Goal: Task Accomplishment & Management: Manage account settings

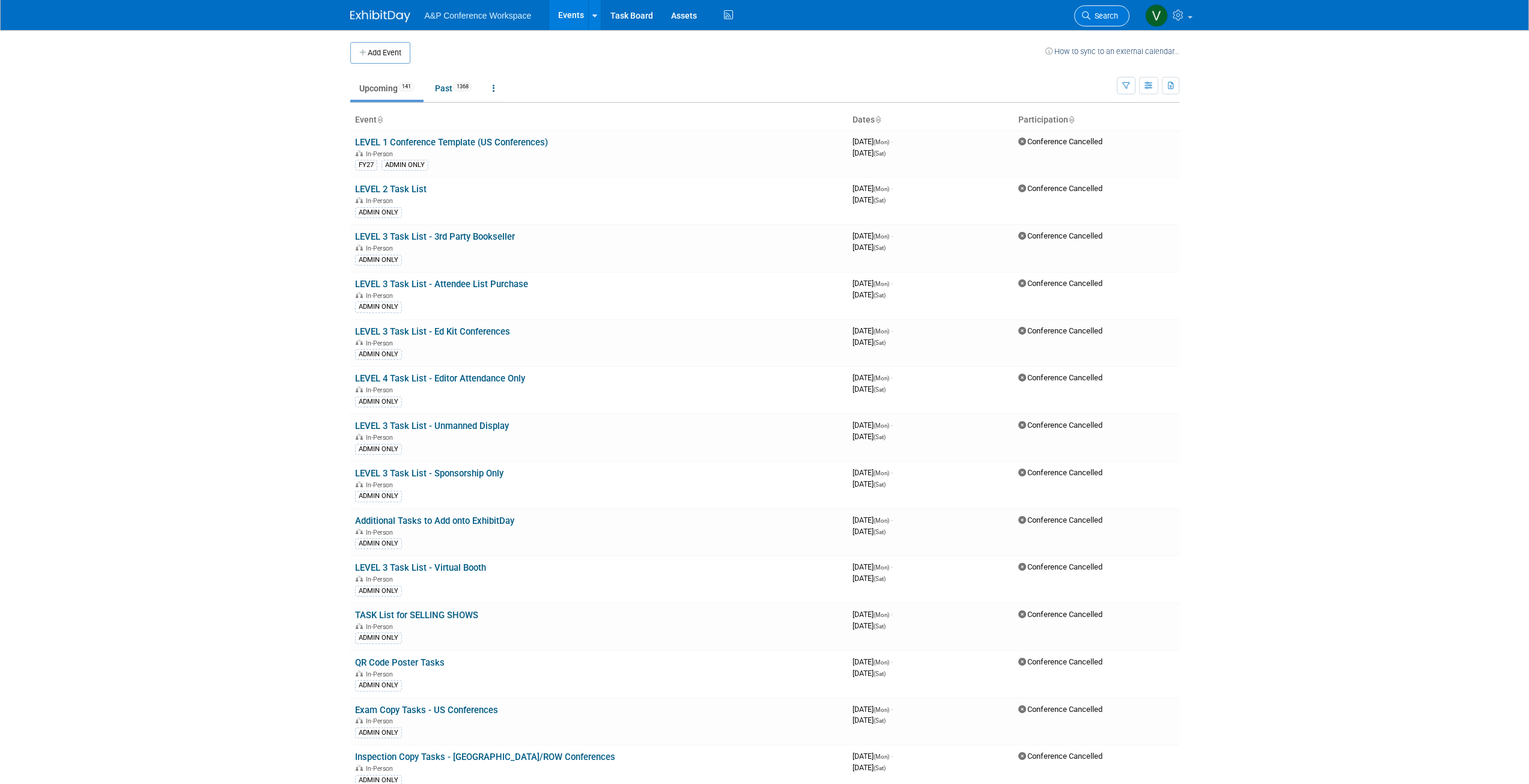
click at [1108, 14] on span "Search" at bounding box center [1105, 16] width 27 height 9
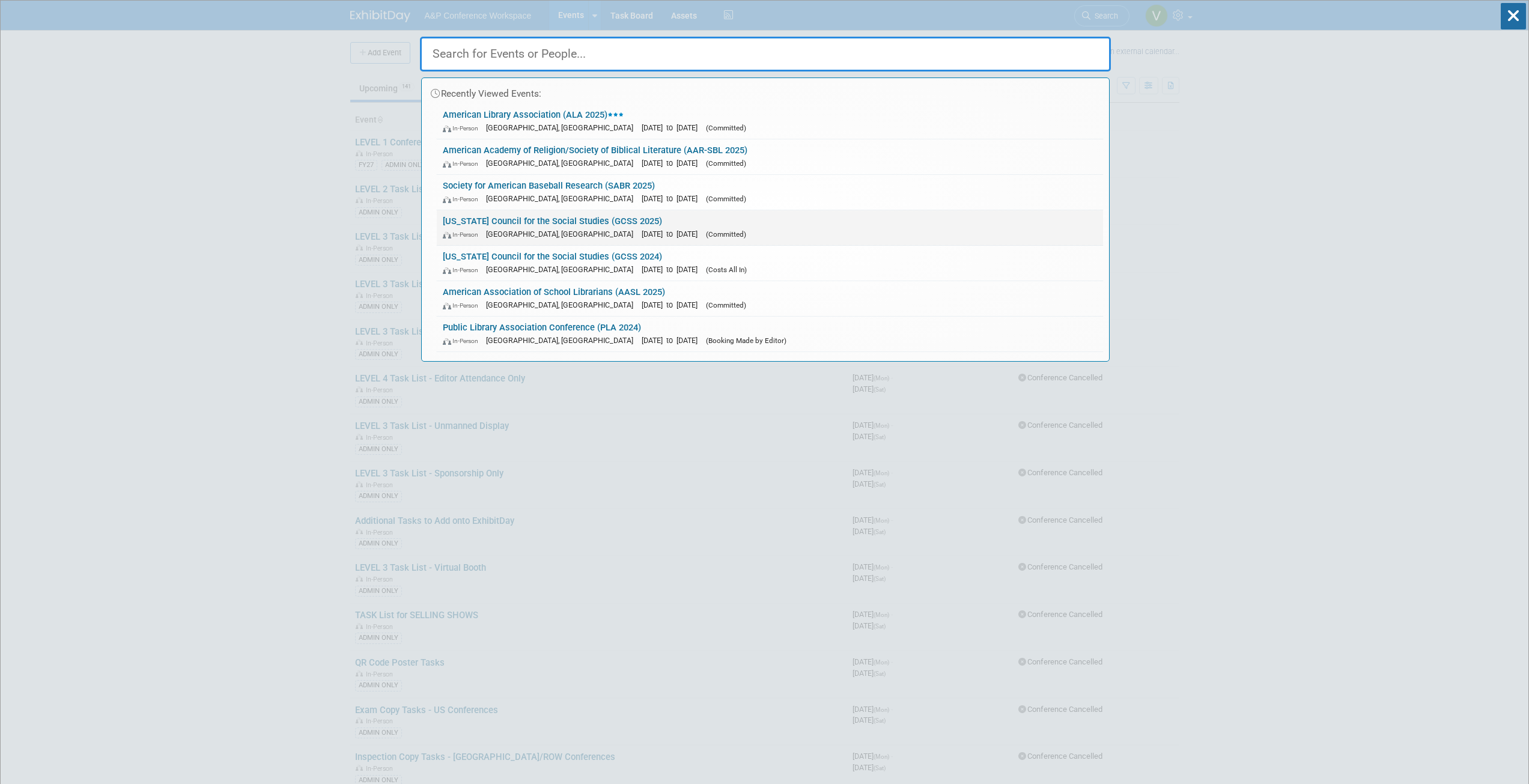
click at [536, 225] on link "[US_STATE] Council for the Social Studies (GCSS 2025) In-Person [GEOGRAPHIC_DAT…" at bounding box center [770, 227] width 666 height 35
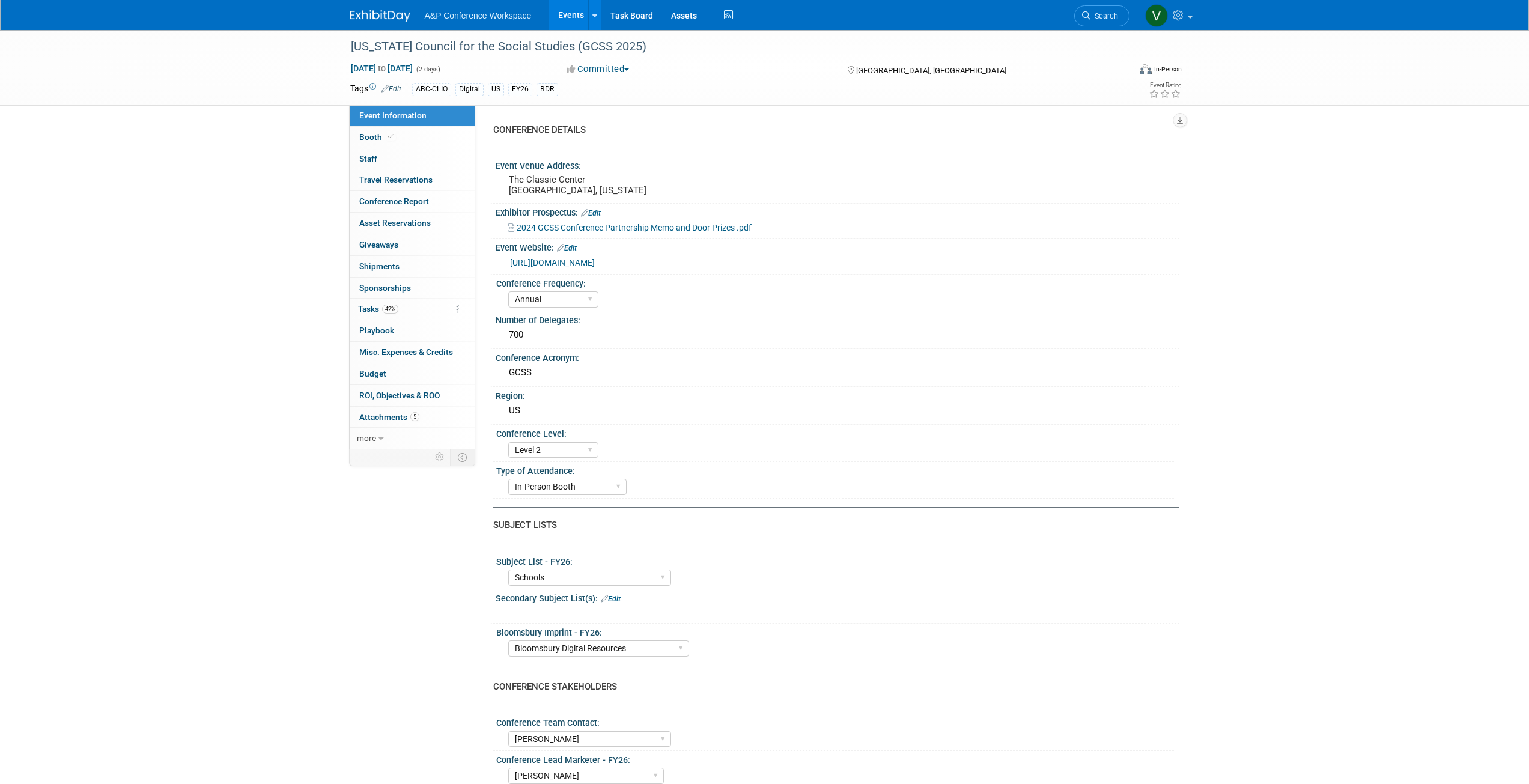
select select "Annual"
select select "Level 2"
select select "In-Person Booth"
select select "Schools"
select select "Bloomsbury Digital Resources"
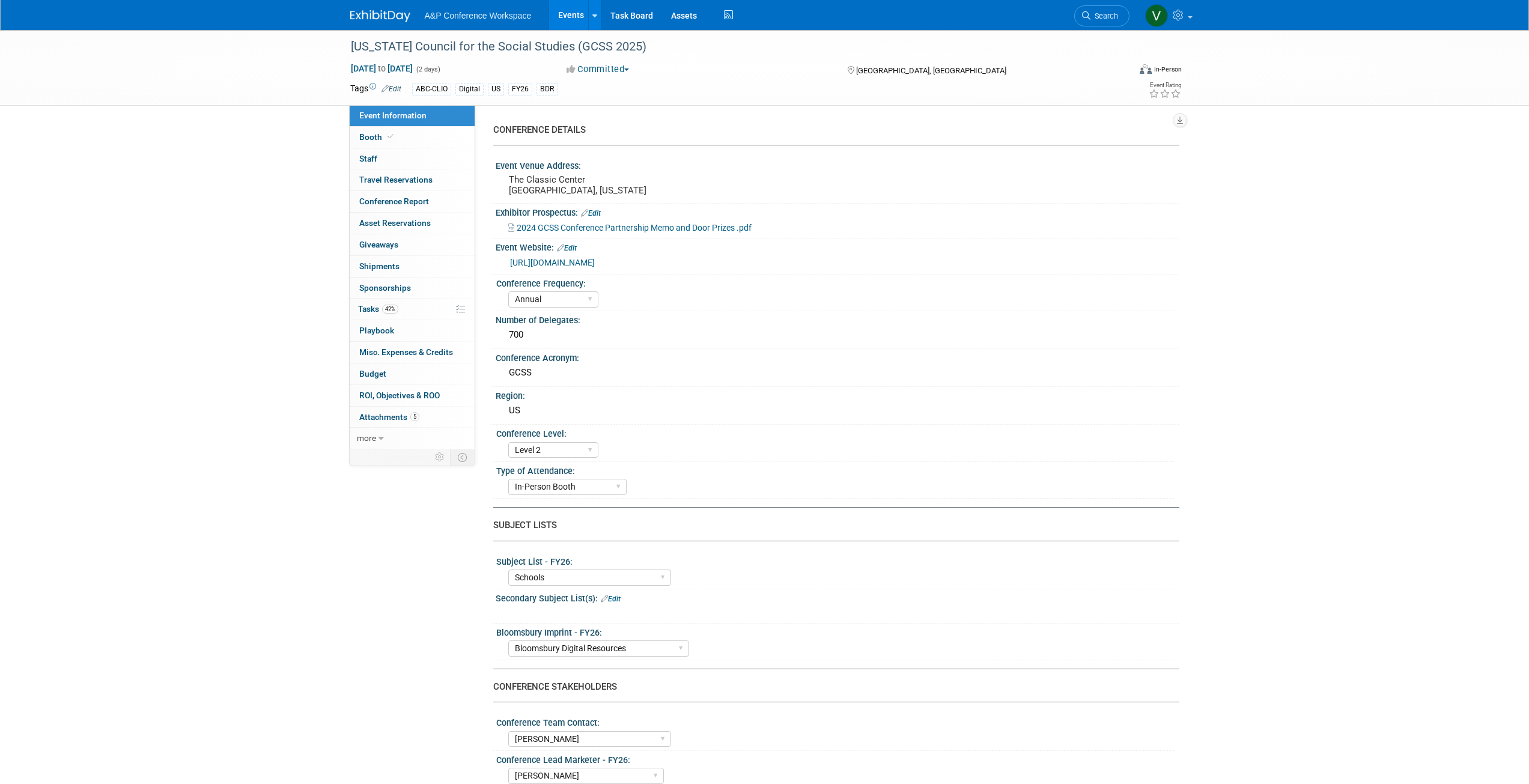
select select "Amanda Oney"
select select "Mark Strong"
select select "Rosalie Love"
select select "BDR Product Awareness and Trial Generation​"
click at [379, 309] on span "Tasks 42%" at bounding box center [378, 309] width 40 height 10
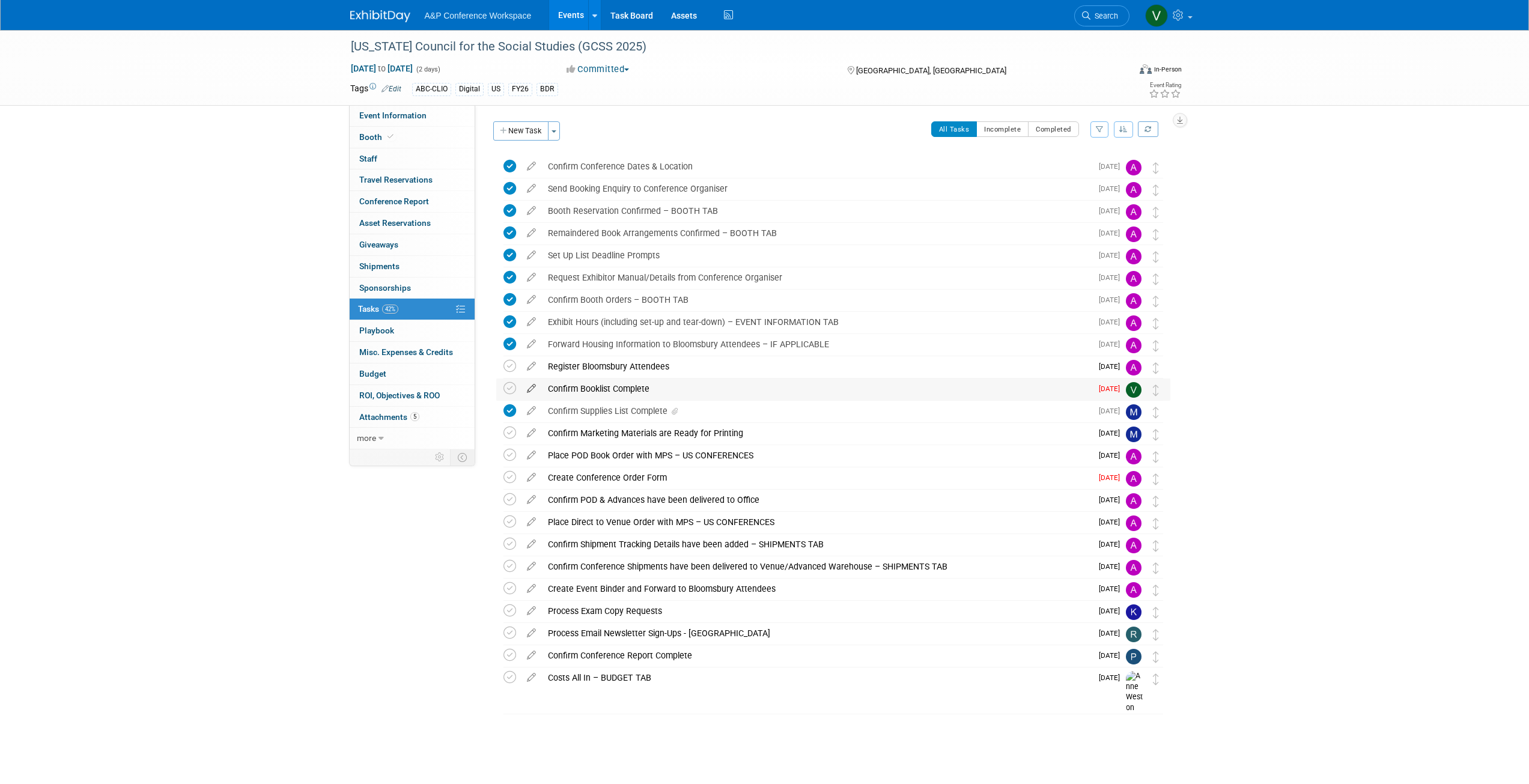
click at [529, 387] on icon at bounding box center [532, 386] width 21 height 15
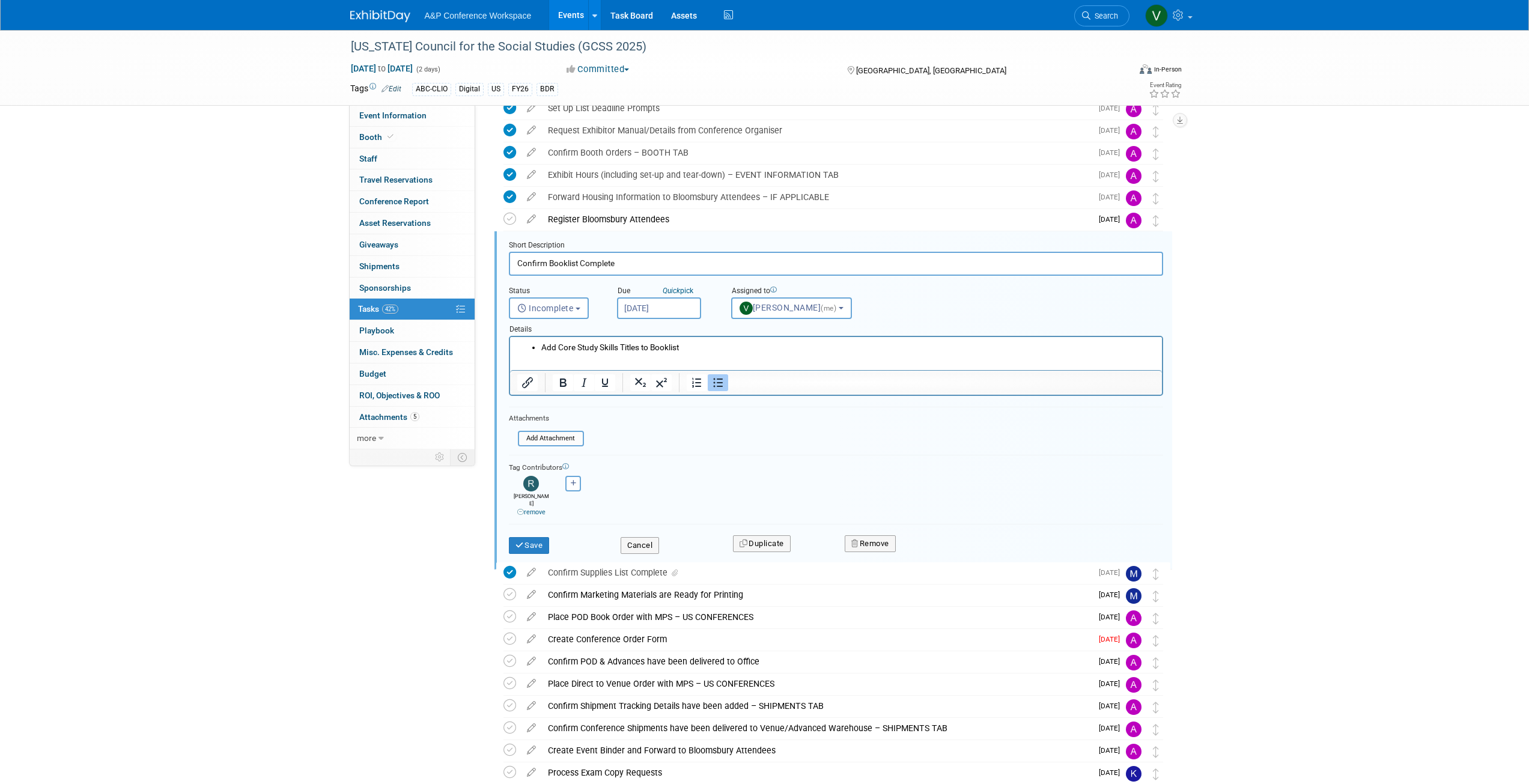
scroll to position [202, 0]
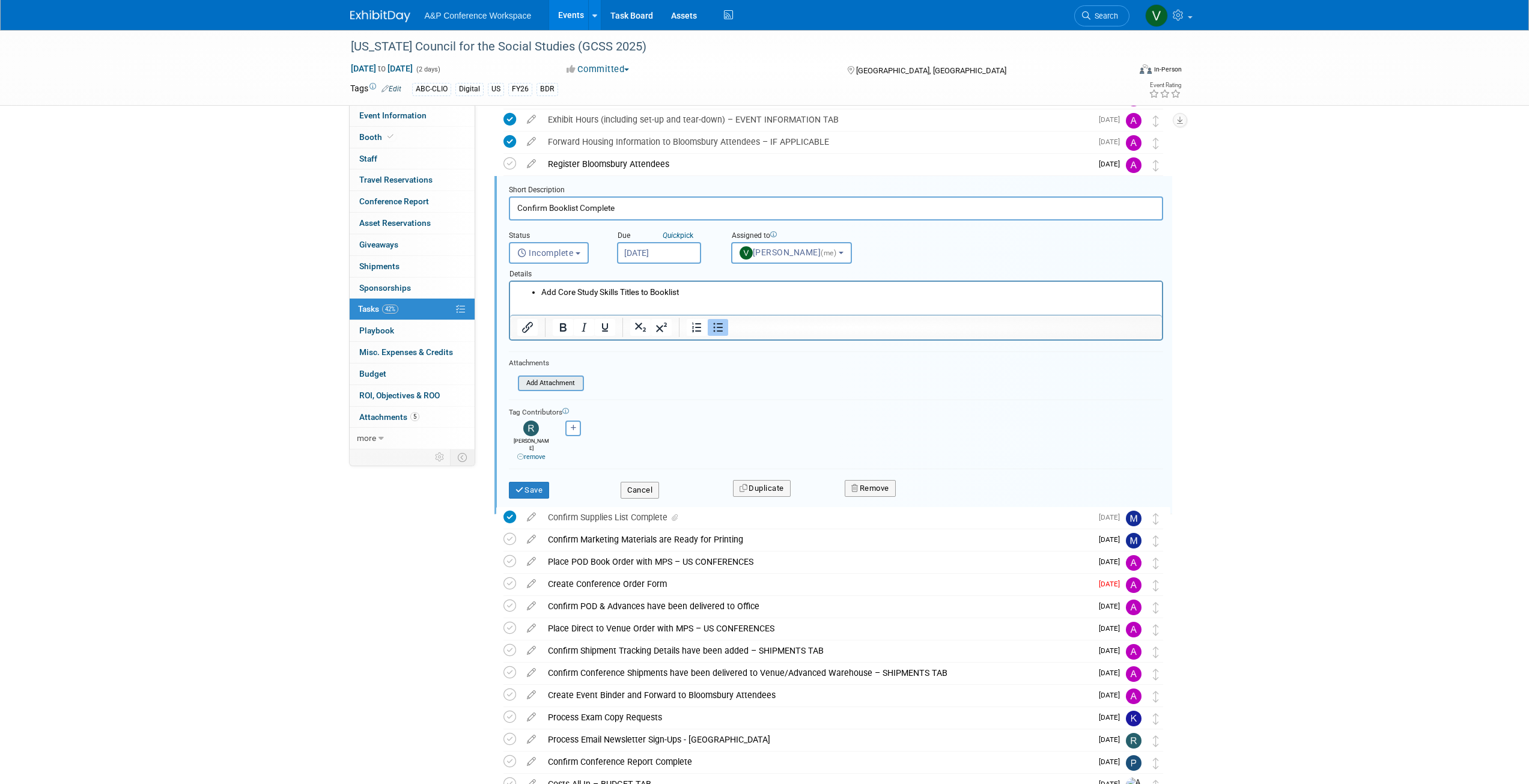
click at [552, 385] on input "file" at bounding box center [521, 382] width 122 height 13
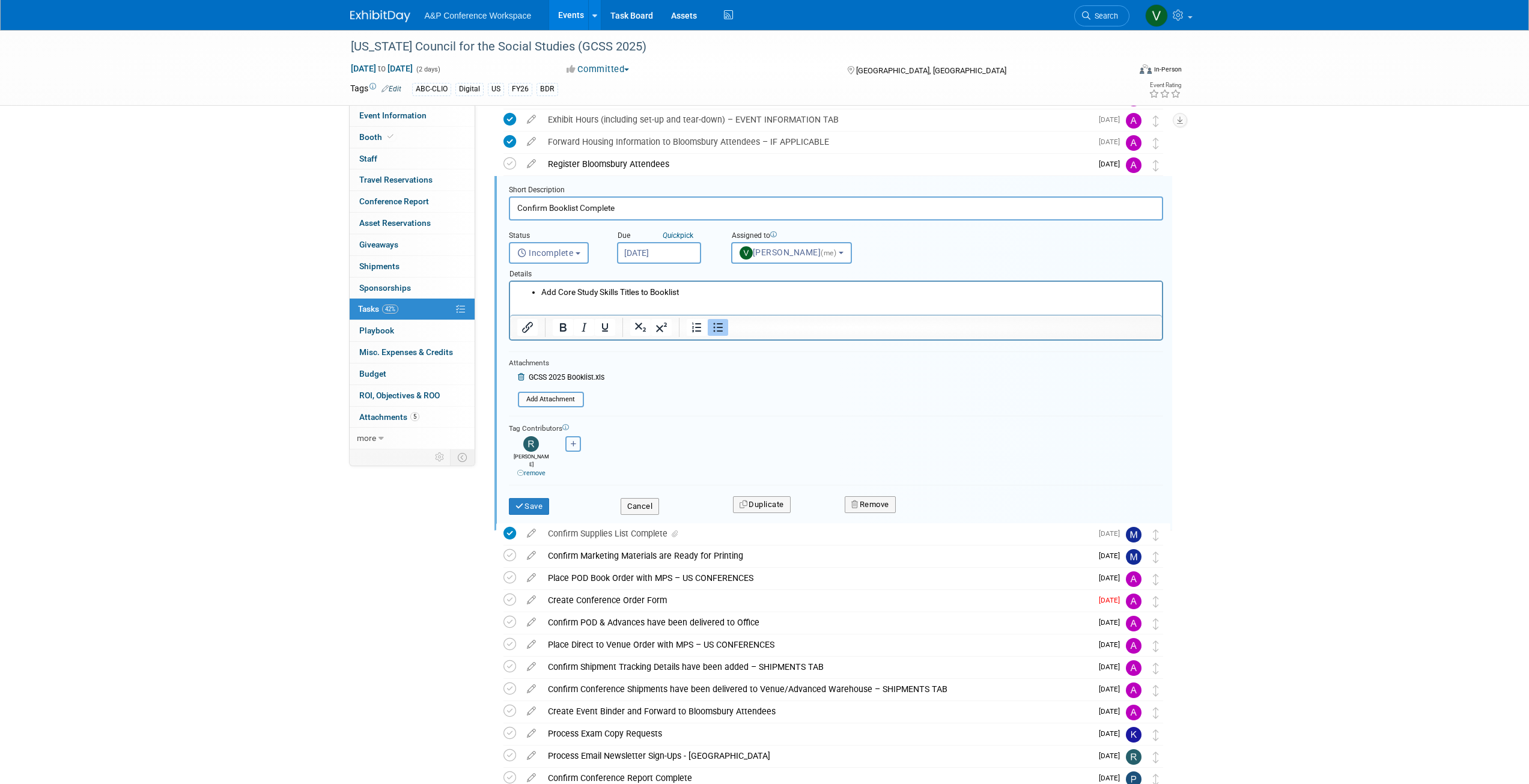
click at [574, 442] on icon "button" at bounding box center [574, 444] width 6 height 7
select select
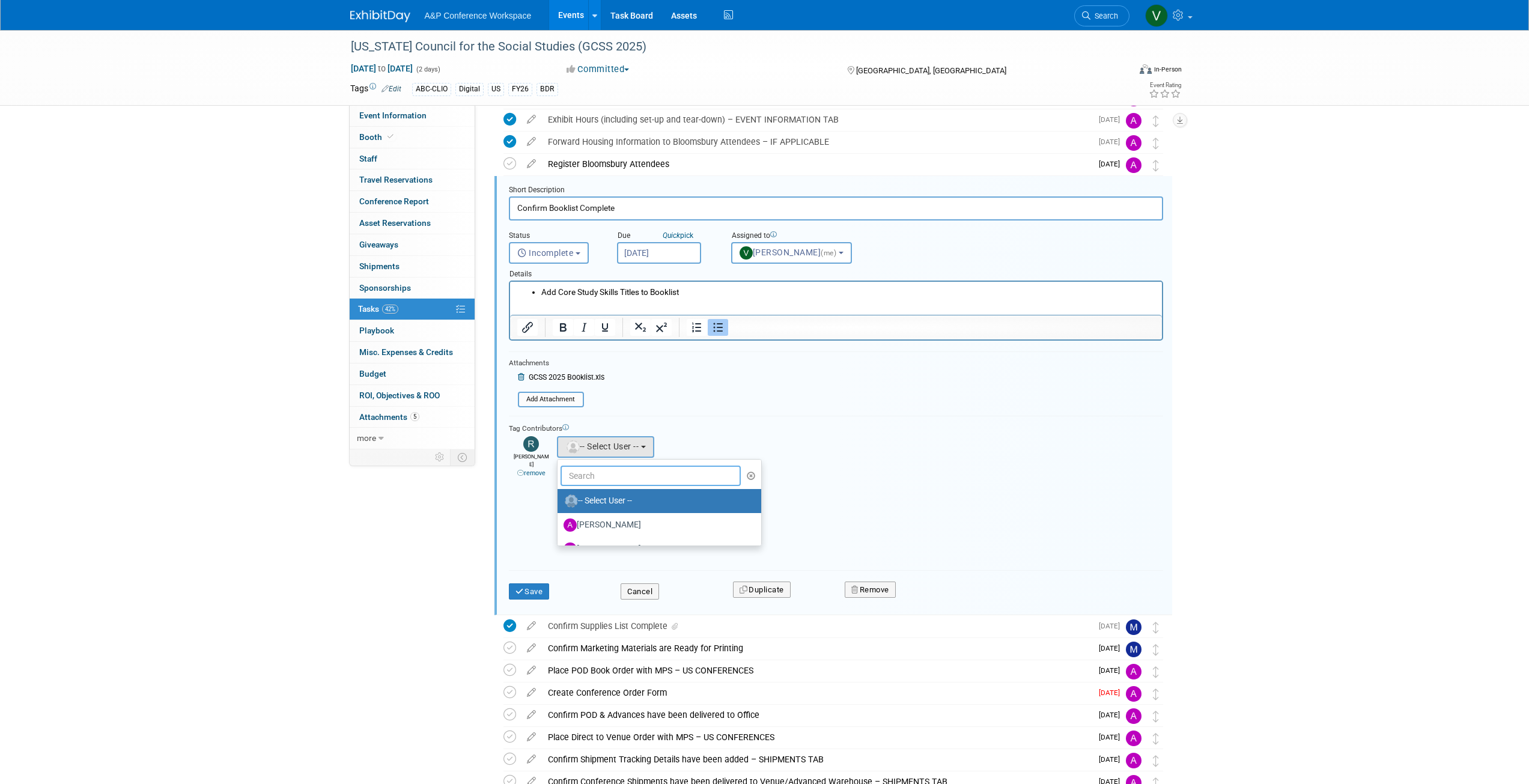
click at [614, 476] on input "text" at bounding box center [651, 475] width 181 height 21
type input "Veronica"
click at [621, 504] on label "Veronica Dove (me)" at bounding box center [626, 500] width 126 height 19
click at [559, 503] on input "Veronica Dove (me)" at bounding box center [555, 500] width 8 height 8
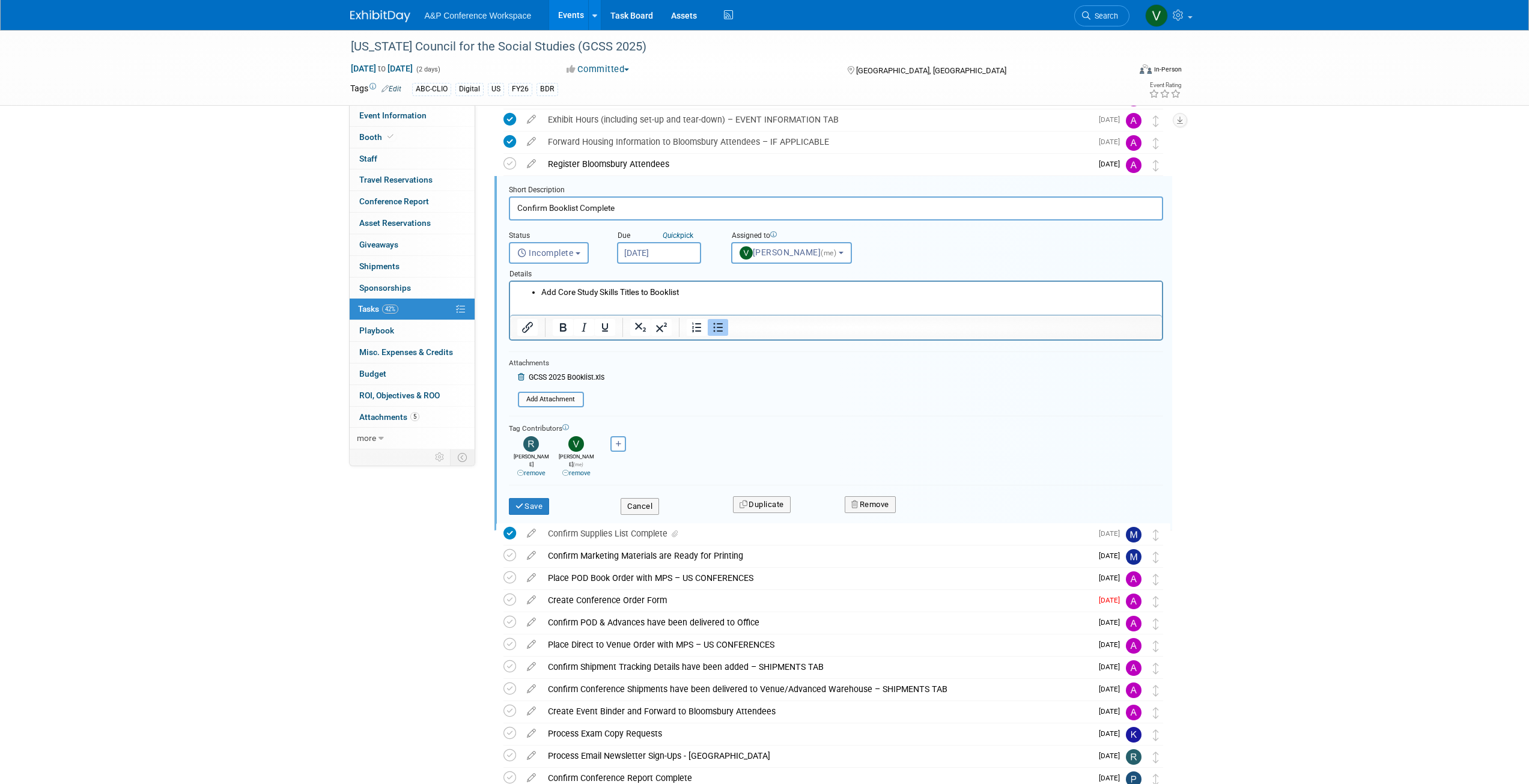
click at [536, 469] on link "remove" at bounding box center [531, 473] width 28 height 8
click at [579, 252] on b "button" at bounding box center [578, 253] width 5 height 2
click at [539, 304] on label "Completed" at bounding box center [548, 304] width 65 height 19
click at [511, 304] on input "Completed" at bounding box center [507, 303] width 8 height 8
select select "3"
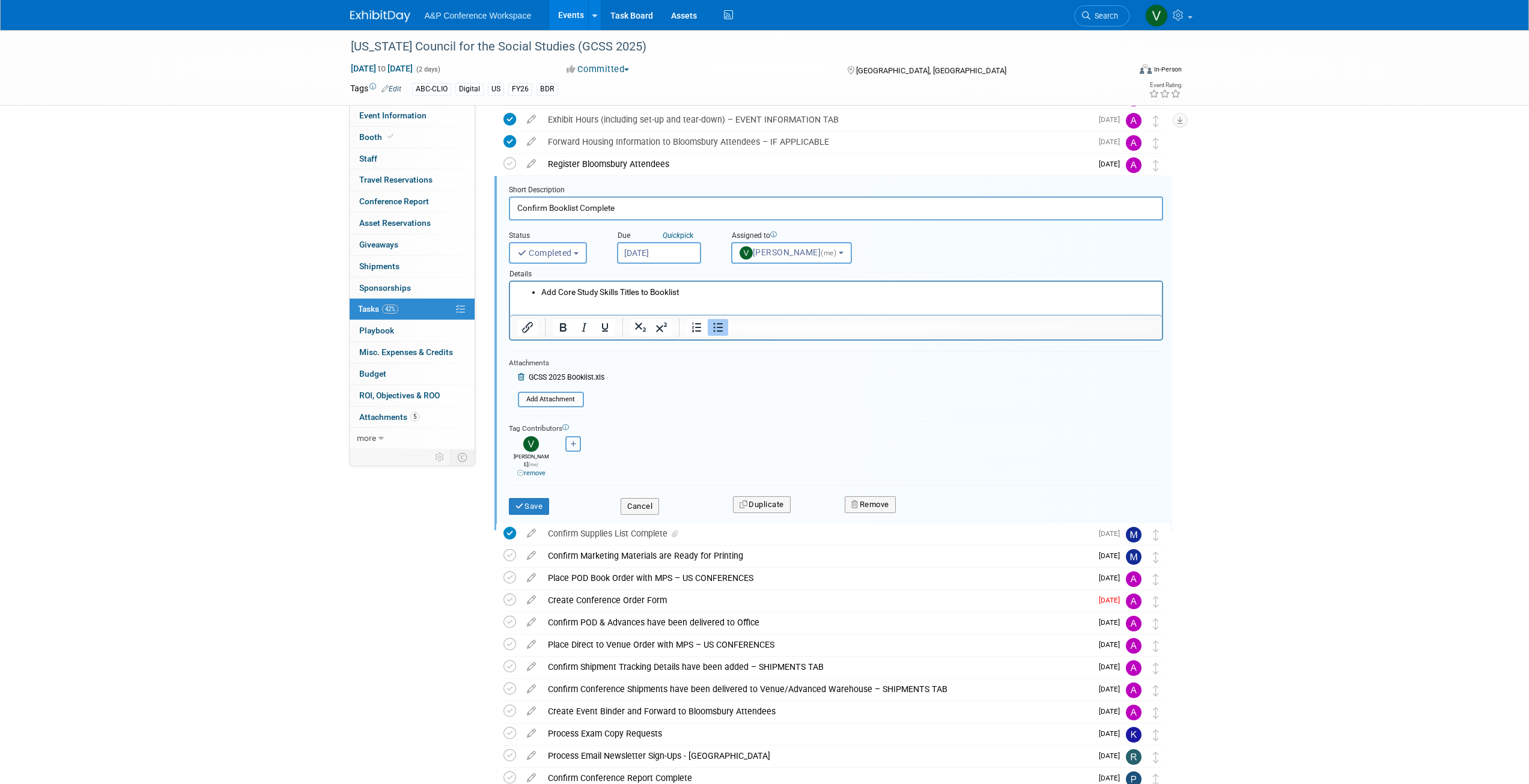
click at [578, 442] on button "button" at bounding box center [573, 443] width 16 height 16
select select
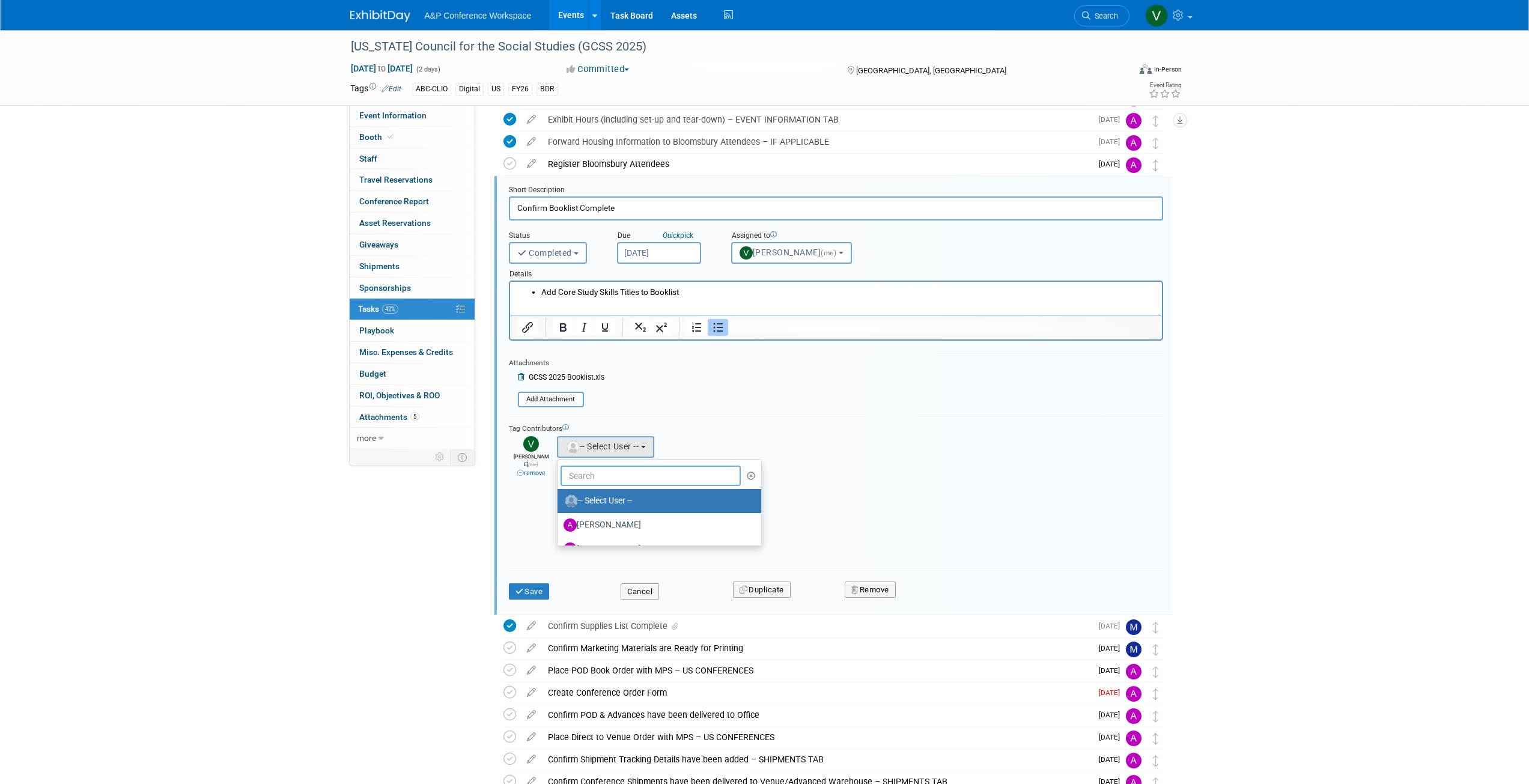
click at [587, 475] on input "text" at bounding box center [651, 475] width 181 height 21
type input "Rosal"
click at [602, 500] on label "Rosalie Love" at bounding box center [626, 500] width 126 height 19
click at [559, 500] on input "Rosalie Love" at bounding box center [555, 500] width 8 height 8
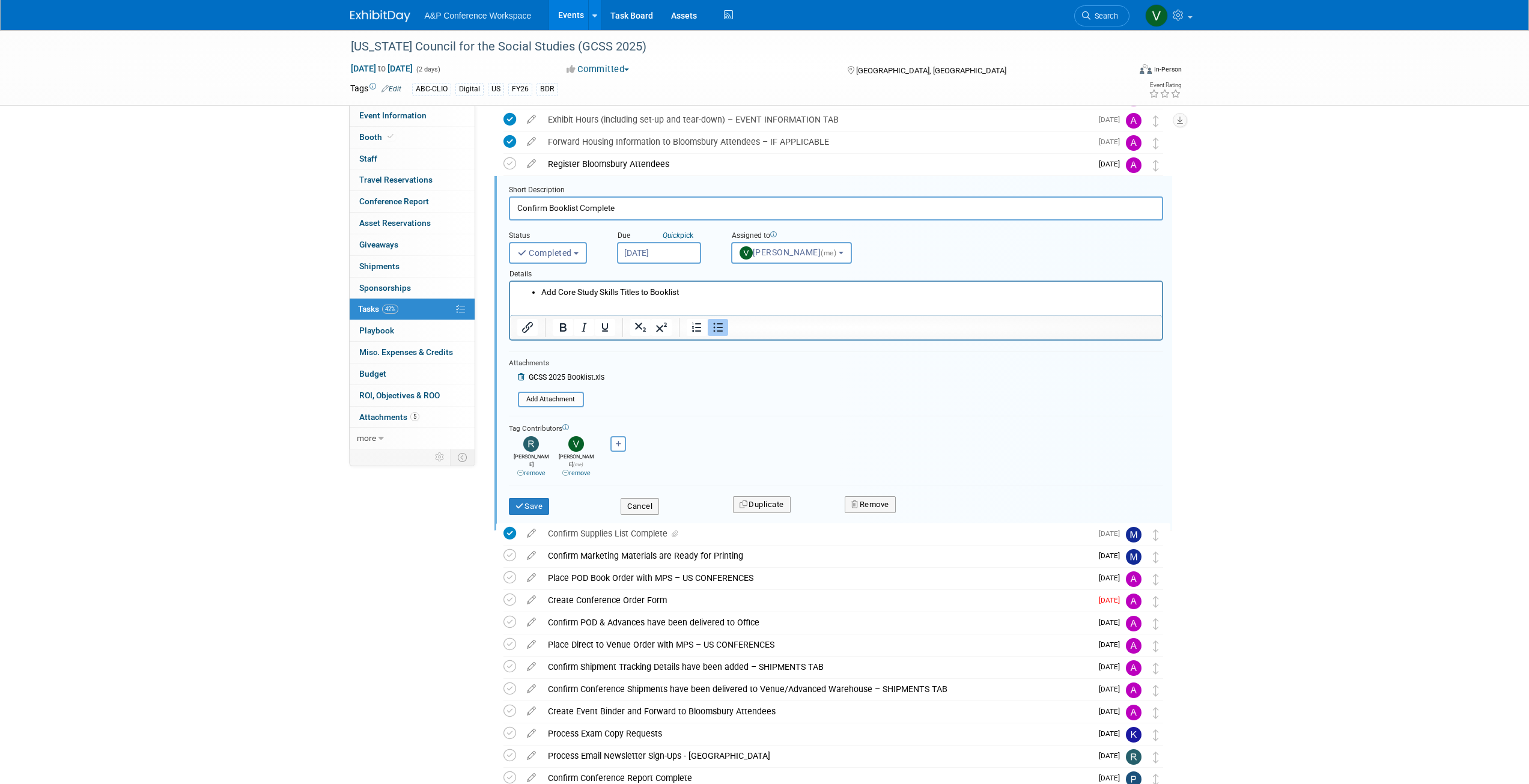
click at [582, 469] on link "remove" at bounding box center [576, 473] width 28 height 8
click at [532, 498] on button "Save" at bounding box center [529, 506] width 41 height 17
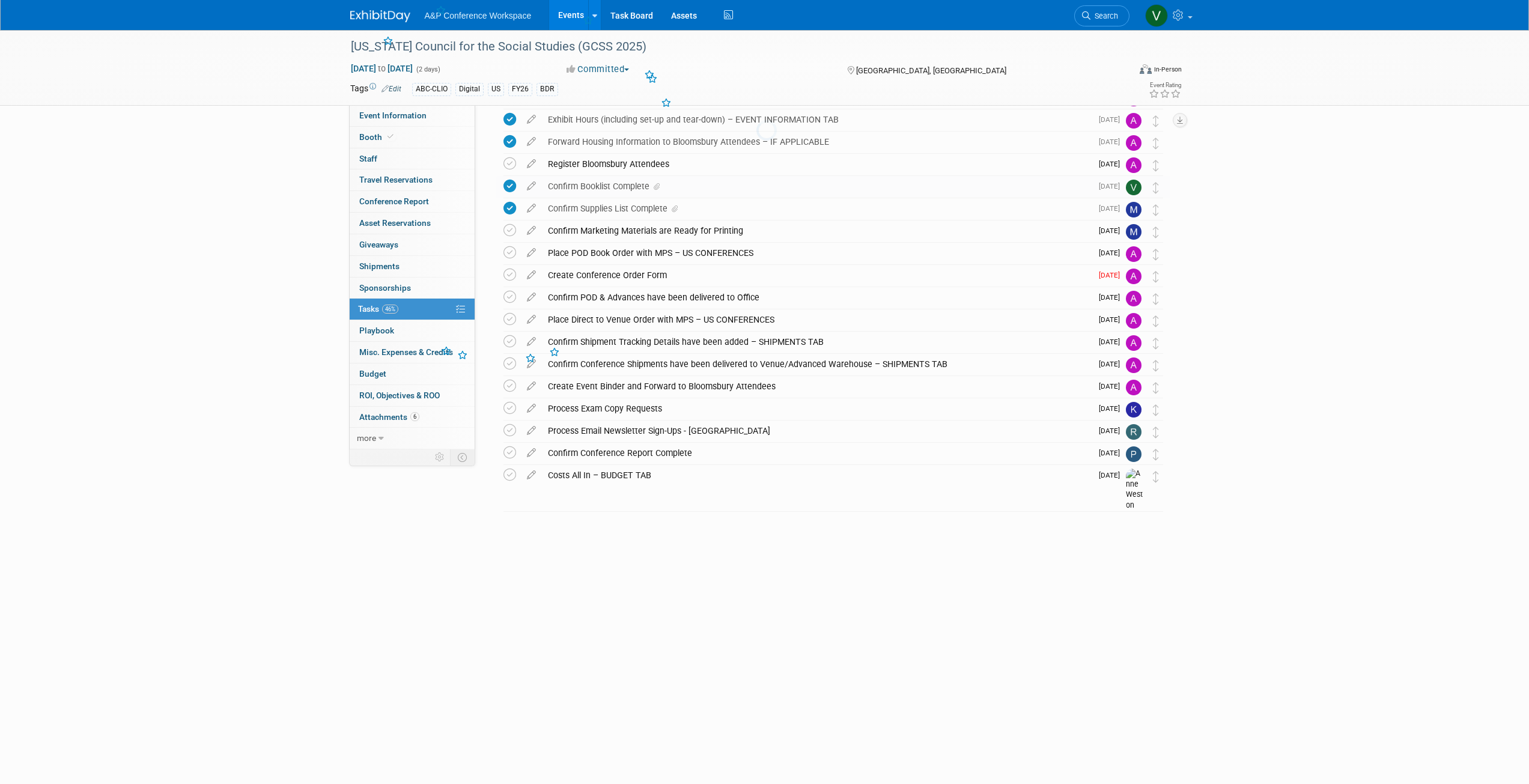
scroll to position [0, 0]
